Goal: Information Seeking & Learning: Learn about a topic

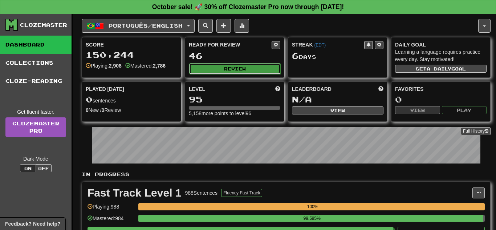
click at [250, 69] on button "Review" at bounding box center [235, 68] width 92 height 11
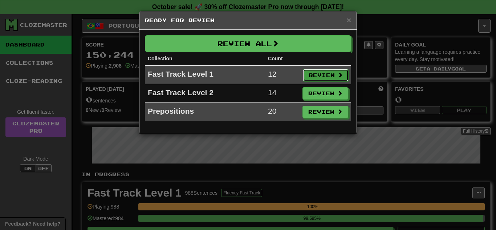
click at [310, 70] on button "Review" at bounding box center [326, 75] width 46 height 12
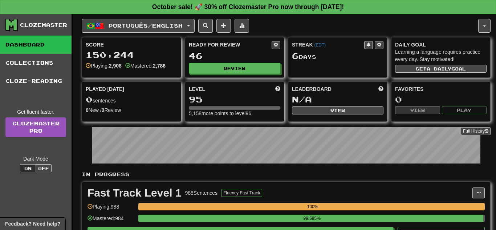
select select "**"
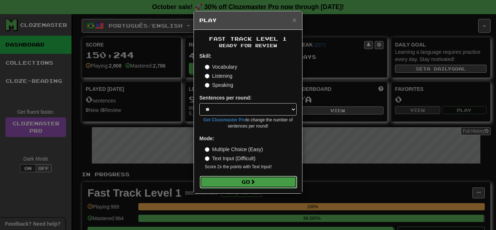
click at [265, 185] on button "Go" at bounding box center [248, 182] width 97 height 12
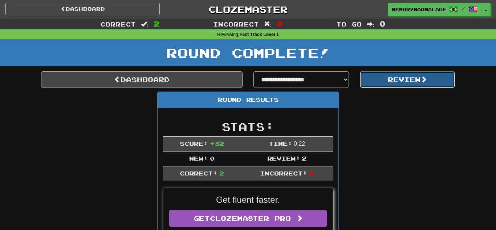
click at [405, 74] on button "Review" at bounding box center [408, 79] width 96 height 17
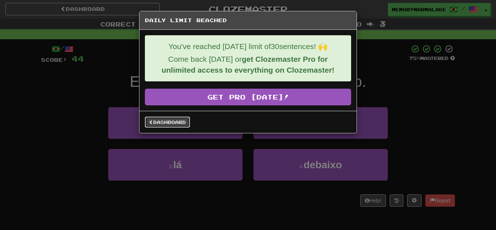
click at [178, 120] on link "Dashboard" at bounding box center [167, 122] width 45 height 11
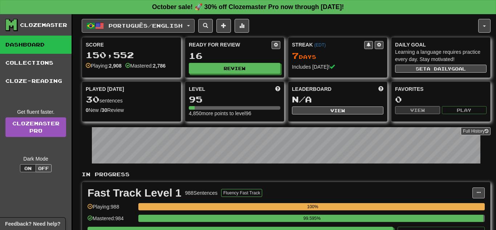
click at [190, 26] on span "button" at bounding box center [188, 25] width 3 height 1
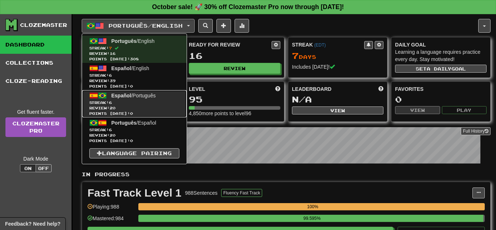
click at [157, 100] on link "Español / Português Streak: 6 Review: 20 Points today: 0" at bounding box center [134, 103] width 105 height 27
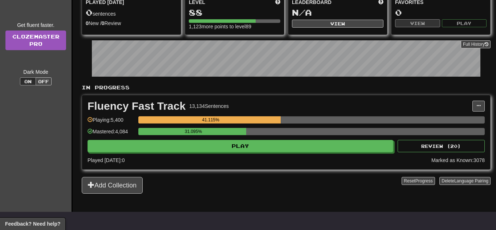
scroll to position [87, 0]
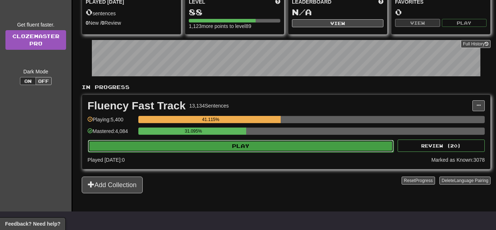
click at [230, 141] on button "Play" at bounding box center [241, 146] width 306 height 12
select select "**"
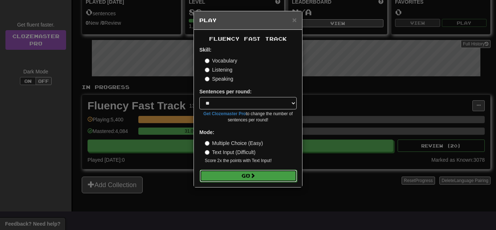
click at [258, 177] on button "Go" at bounding box center [248, 176] width 97 height 12
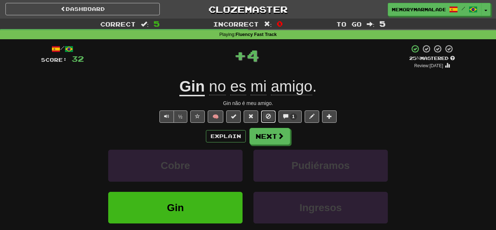
click at [274, 114] on button at bounding box center [268, 116] width 15 height 12
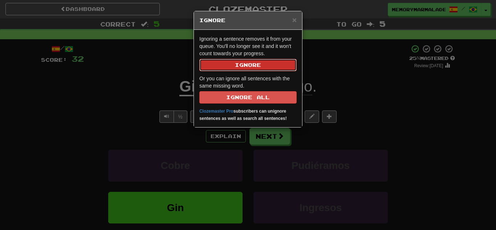
click at [256, 68] on button "Ignore" at bounding box center [247, 65] width 97 height 12
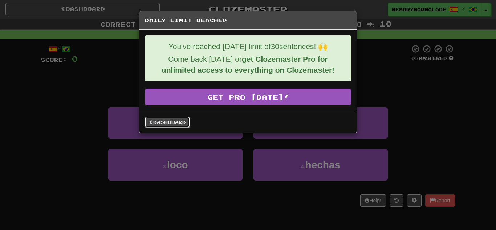
click at [176, 121] on link "Dashboard" at bounding box center [167, 122] width 45 height 11
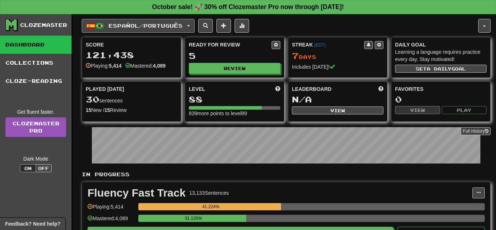
click at [195, 20] on button "Español / Português" at bounding box center [138, 26] width 113 height 14
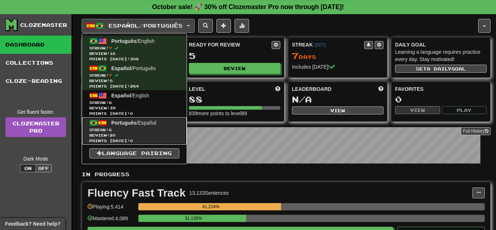
click at [147, 122] on span "Português / Español" at bounding box center [133, 123] width 45 height 6
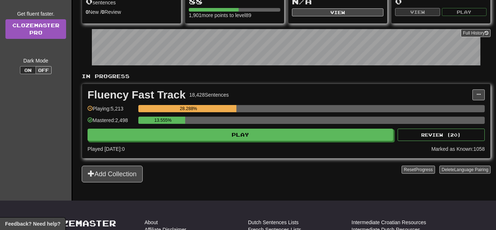
scroll to position [102, 0]
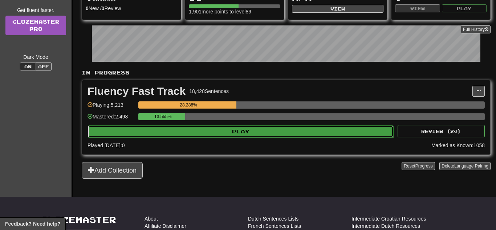
click at [194, 126] on button "Play" at bounding box center [241, 131] width 306 height 12
select select "**"
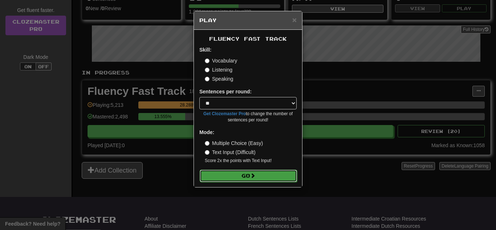
click at [234, 179] on button "Go" at bounding box center [248, 176] width 97 height 12
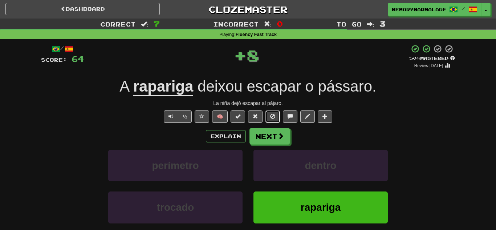
click at [273, 119] on button at bounding box center [272, 116] width 15 height 12
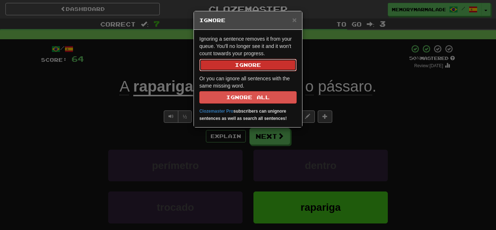
click at [243, 59] on button "Ignore" at bounding box center [247, 65] width 97 height 12
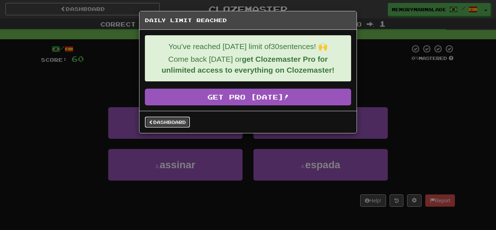
click at [176, 117] on link "Dashboard" at bounding box center [167, 122] width 45 height 11
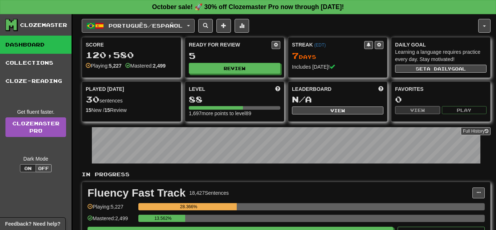
click at [191, 25] on button "Português / Español" at bounding box center [138, 26] width 113 height 14
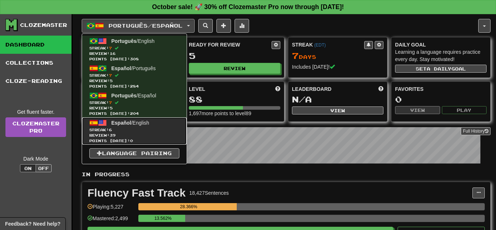
click at [135, 133] on span "Review: 39" at bounding box center [134, 135] width 90 height 5
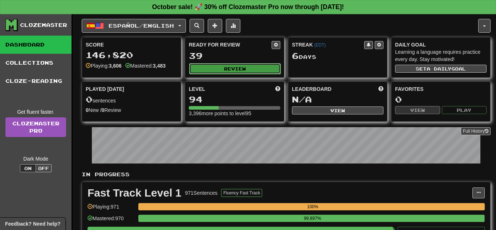
click at [212, 70] on button "Review" at bounding box center [235, 68] width 92 height 11
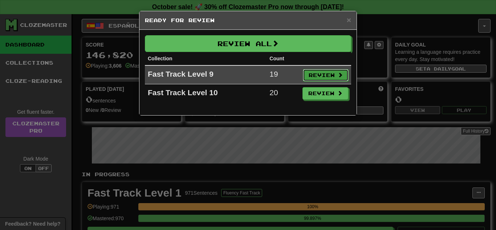
click at [315, 75] on button "Review" at bounding box center [326, 75] width 46 height 12
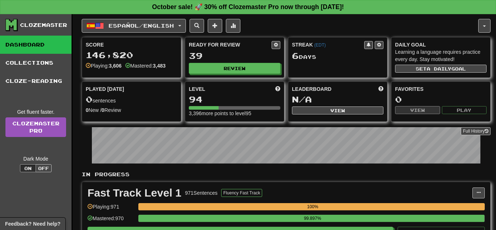
select select "**"
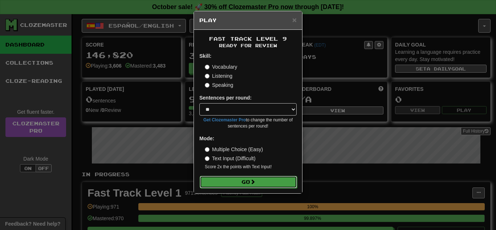
click at [264, 180] on button "Go" at bounding box center [248, 182] width 97 height 12
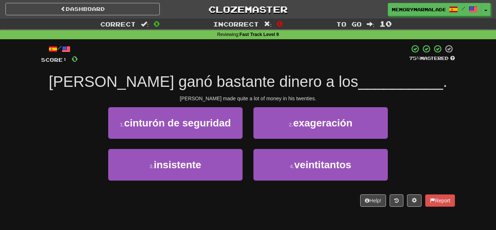
click at [428, 150] on div "3 . insistente 4 . veintitantos" at bounding box center [248, 170] width 436 height 42
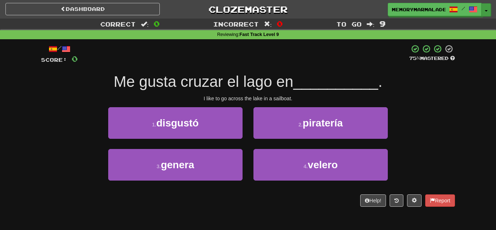
click at [485, 11] on span "button" at bounding box center [486, 10] width 3 height 1
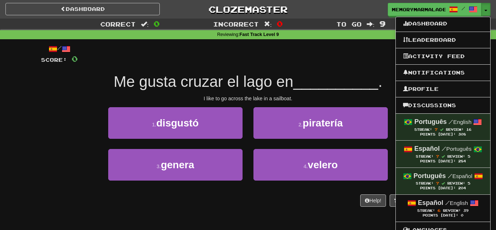
click at [326, 61] on div at bounding box center [244, 54] width 332 height 20
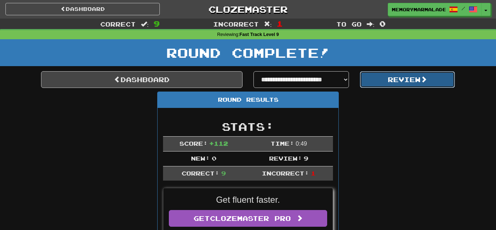
click at [381, 74] on button "Review" at bounding box center [408, 79] width 96 height 17
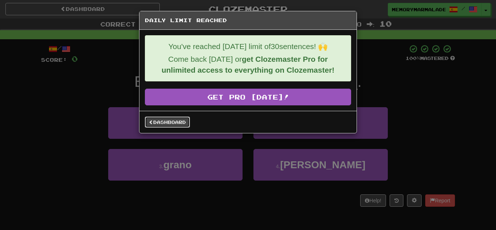
click at [168, 122] on link "Dashboard" at bounding box center [167, 122] width 45 height 11
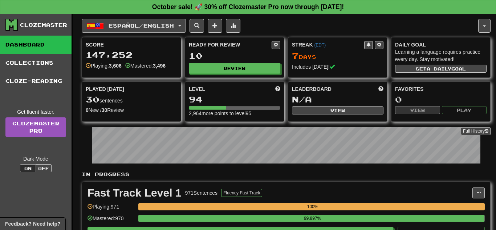
click at [186, 22] on button "Español / English" at bounding box center [134, 26] width 104 height 14
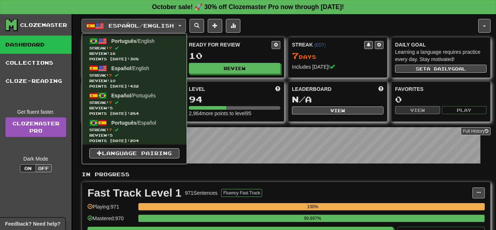
click at [268, 27] on div "Español / English Português / English Streak: 7 Review: 16 Points [DATE]: 308 E…" at bounding box center [280, 26] width 397 height 14
